Goal: Task Accomplishment & Management: Complete application form

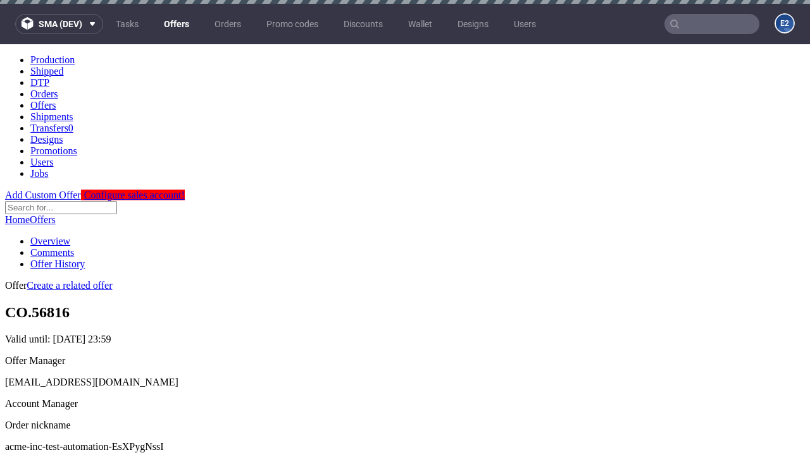
scroll to position [4, 0]
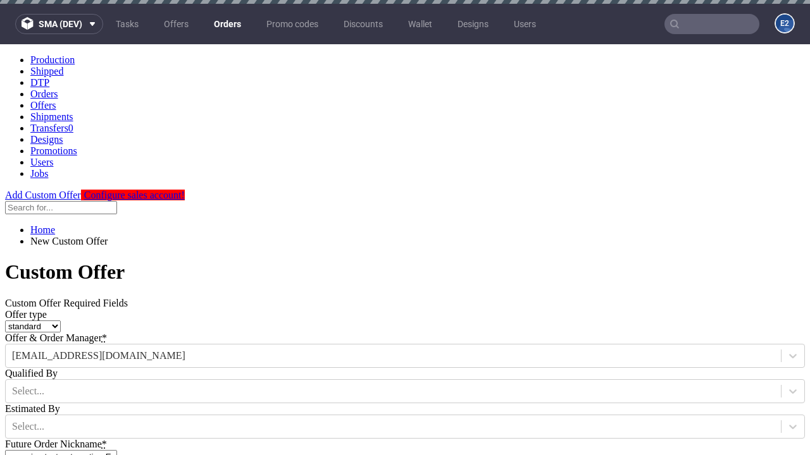
type input "acme-inc-test-automation-EsXPygNssI"
type input "[DATE]"
type input "[EMAIL_ADDRESS][DOMAIN_NAME]"
select select "gb"
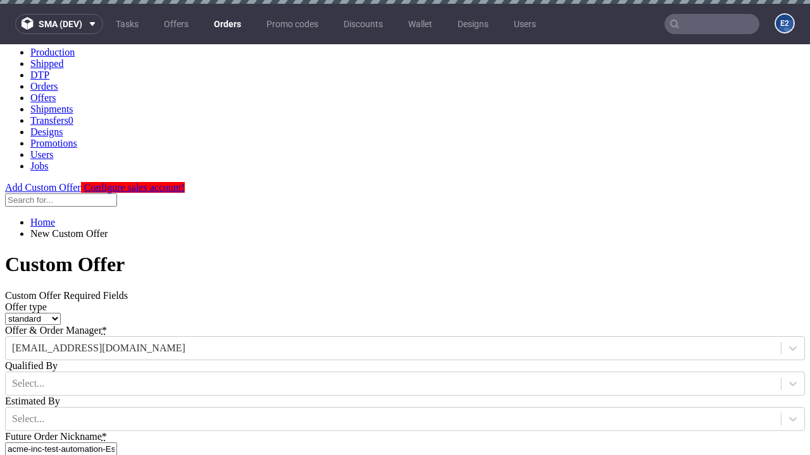
scroll to position [4, 0]
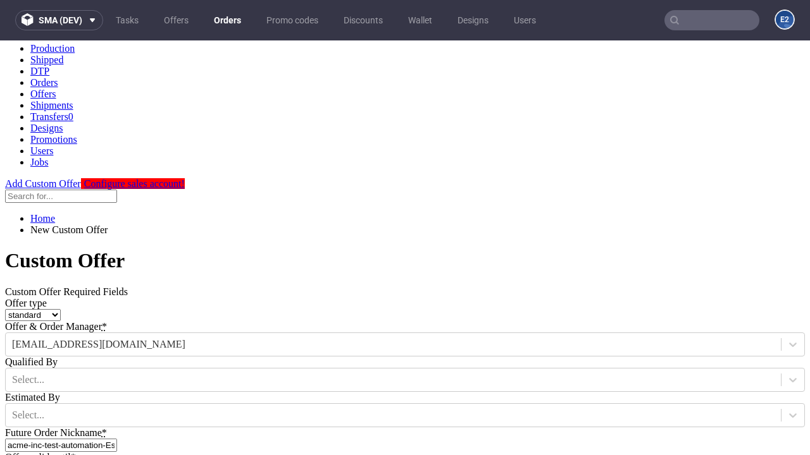
type input "[EMAIL_ADDRESS][DOMAIN_NAME]"
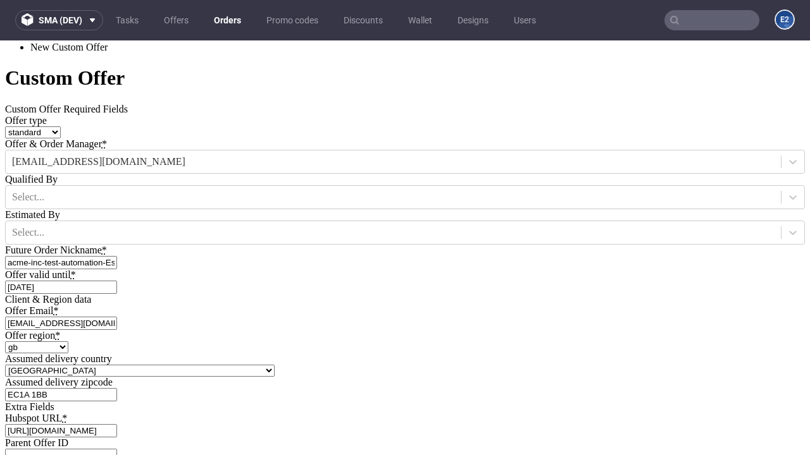
type input "https://app-eu1.hubspot.com/contacts/139493128/record/0-3/7600435676"
type input "Please wait..."
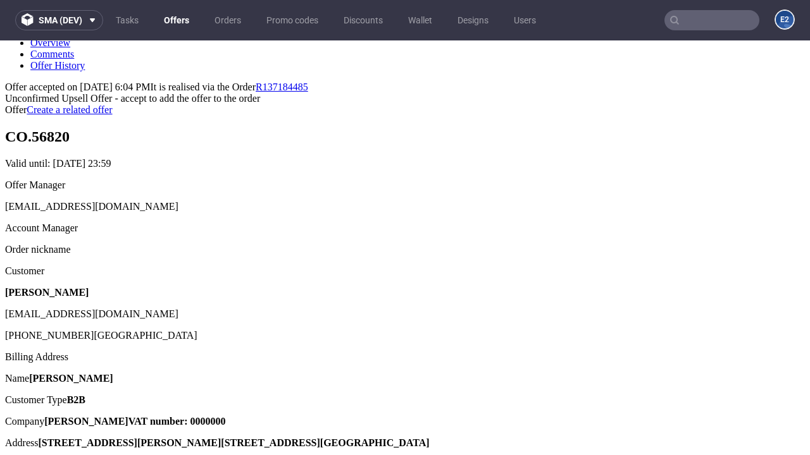
scroll to position [195, 0]
type input "In progress..."
